Goal: Find specific page/section: Find specific page/section

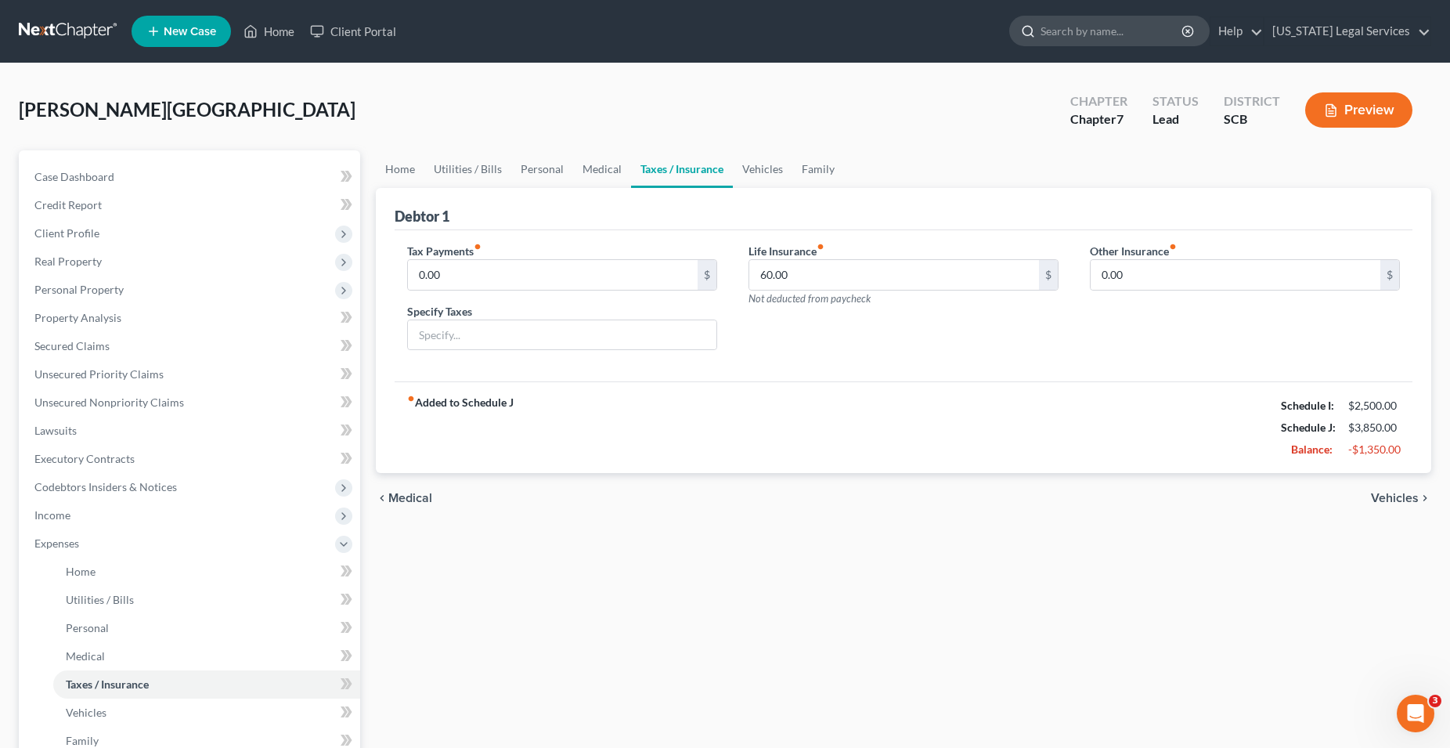
click at [1087, 36] on input "search" at bounding box center [1112, 30] width 143 height 29
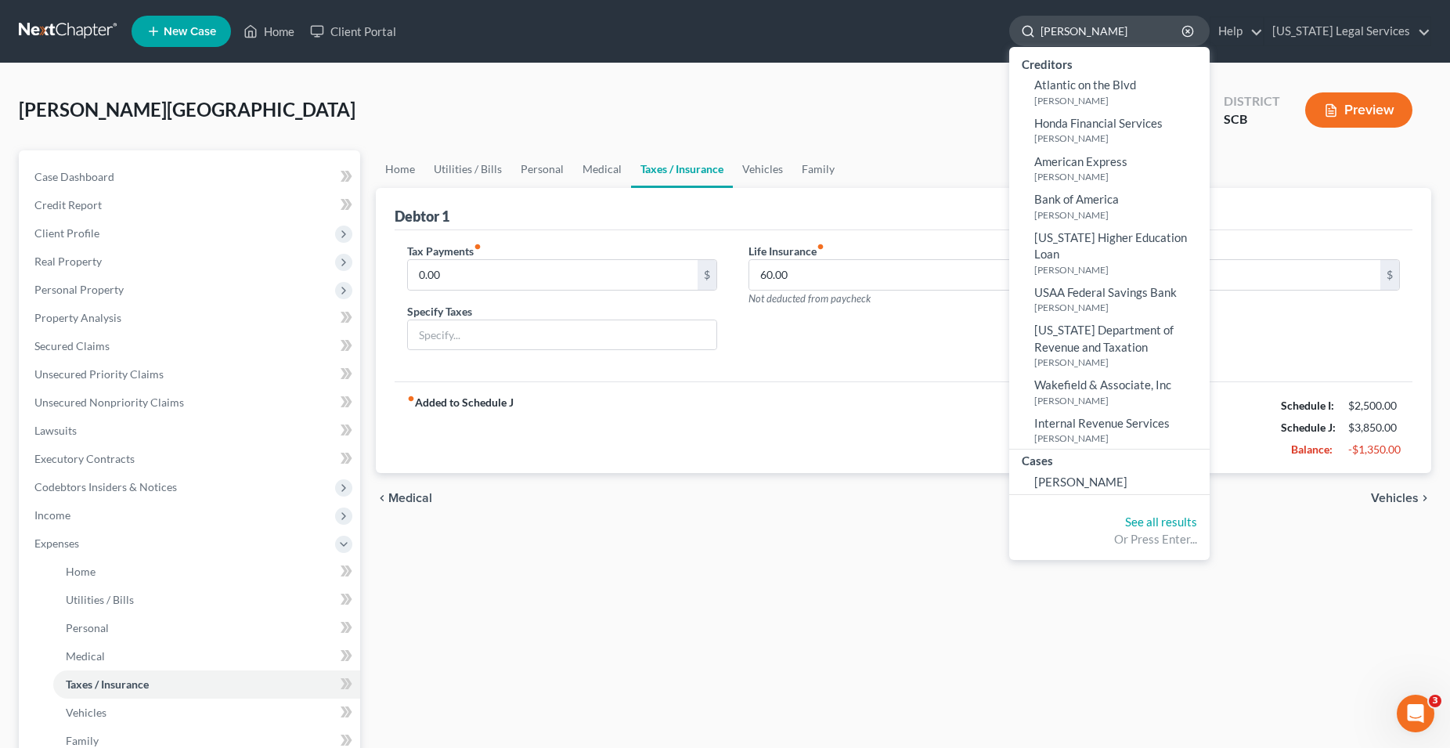
type input "[PERSON_NAME]"
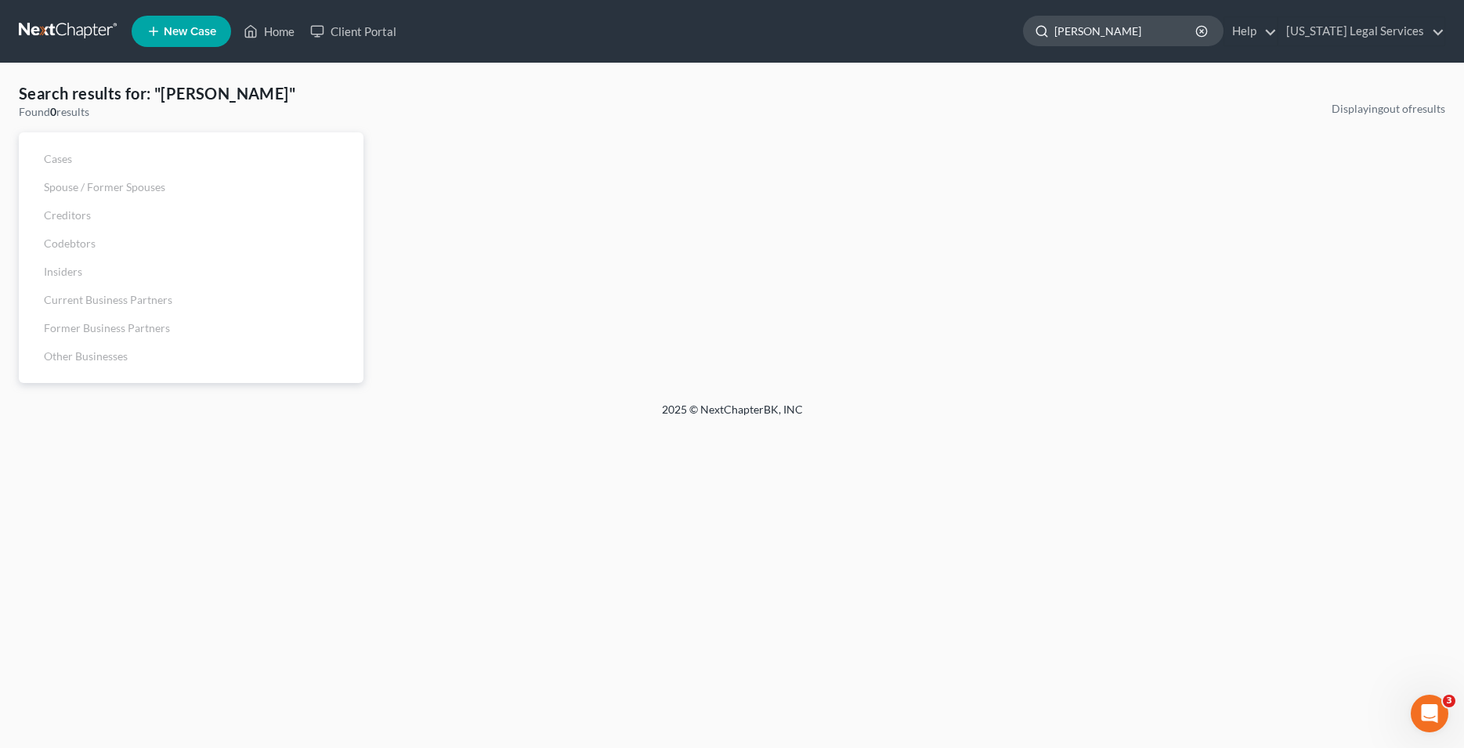
click at [1125, 36] on input "[PERSON_NAME]" at bounding box center [1125, 30] width 143 height 29
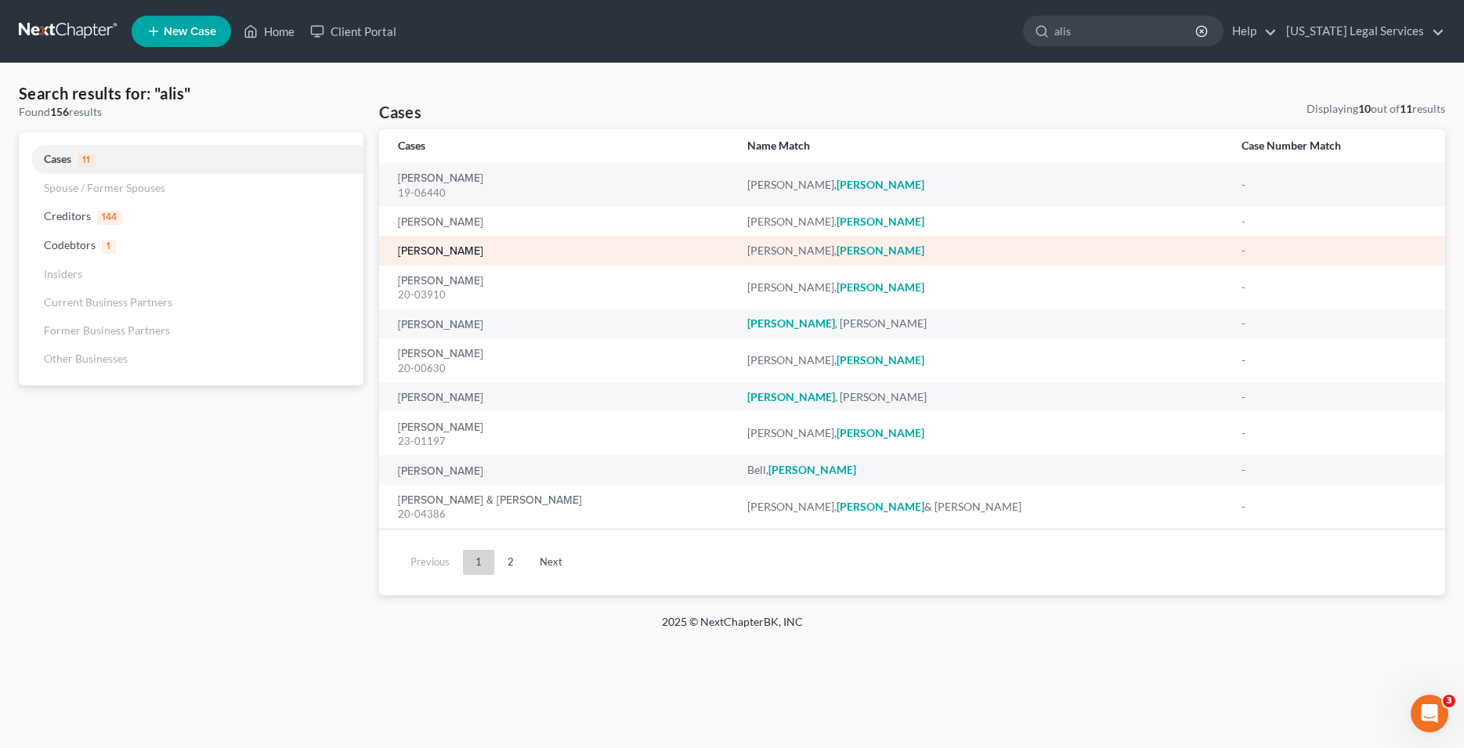
type input "alis"
click at [439, 248] on link "[PERSON_NAME]" at bounding box center [440, 251] width 85 height 11
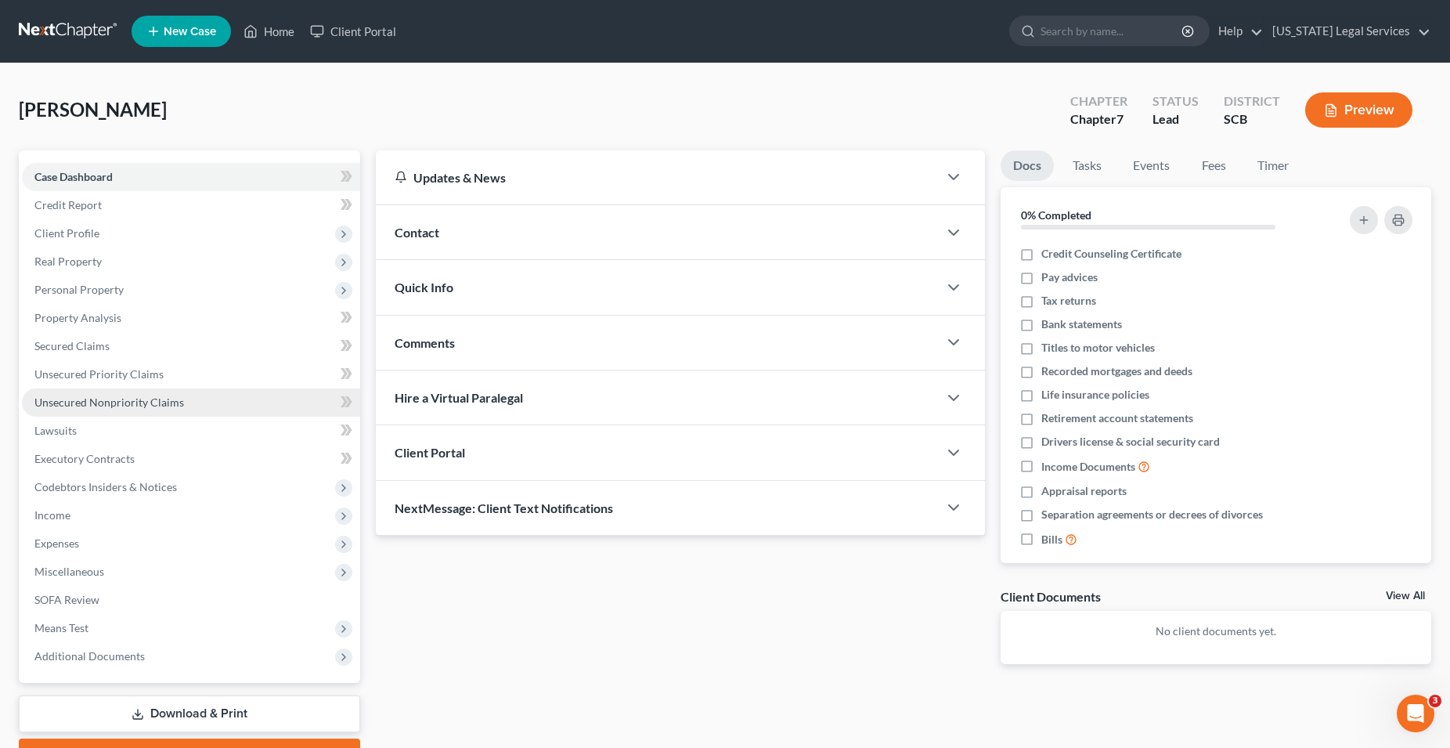
click at [62, 398] on span "Unsecured Nonpriority Claims" at bounding box center [109, 401] width 150 height 13
